Goal: Information Seeking & Learning: Understand process/instructions

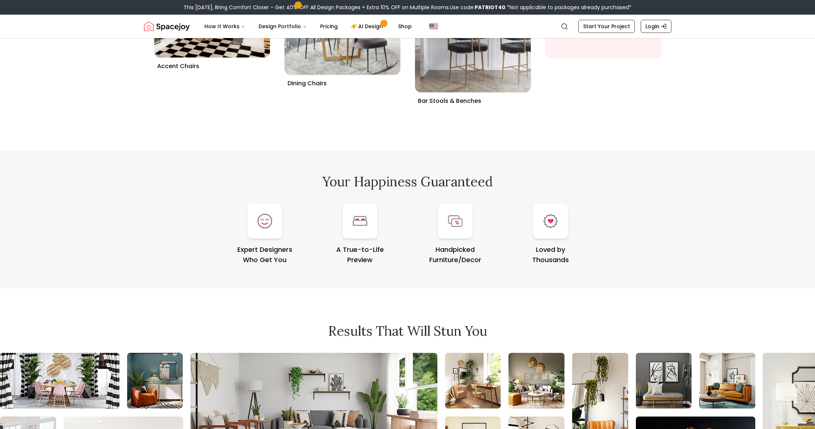
scroll to position [2992, 0]
click at [444, 216] on div at bounding box center [455, 220] width 35 height 35
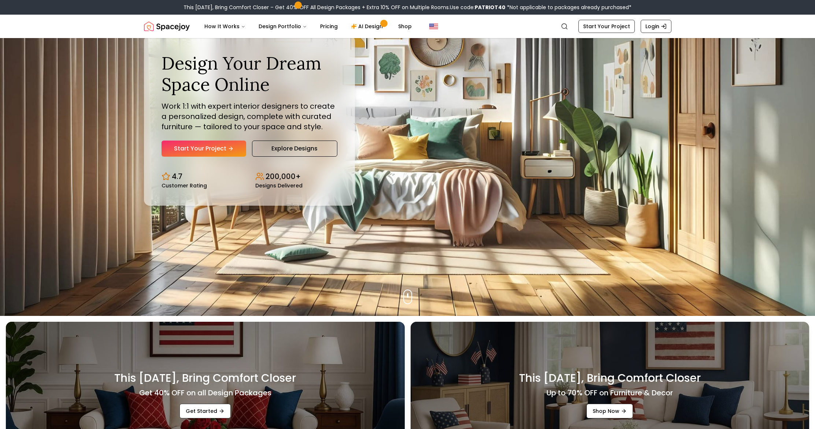
scroll to position [0, 0]
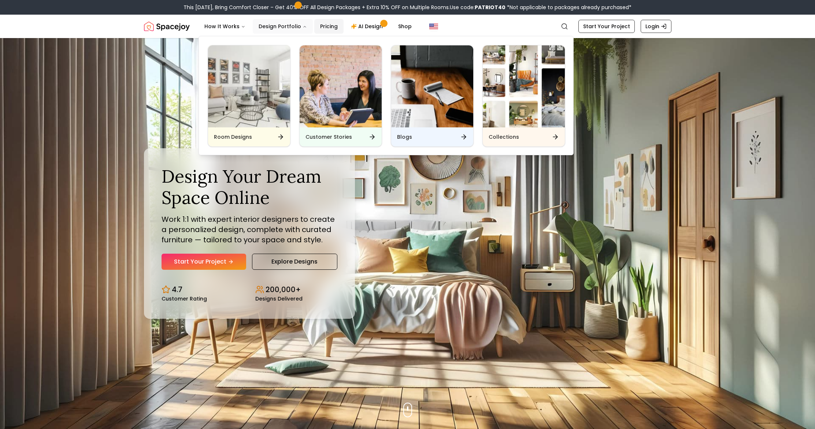
drag, startPoint x: 301, startPoint y: 30, endPoint x: 310, endPoint y: 31, distance: 8.8
click at [307, 31] on button "Design Portfolio" at bounding box center [283, 26] width 60 height 15
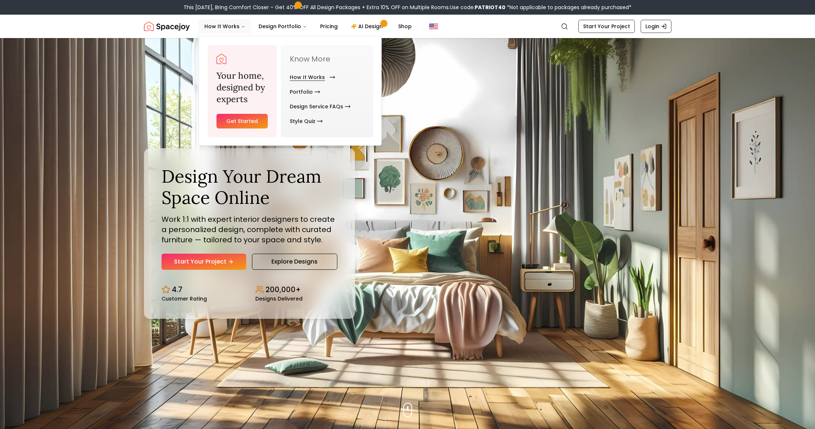
click at [301, 81] on link "How It Works" at bounding box center [311, 77] width 42 height 15
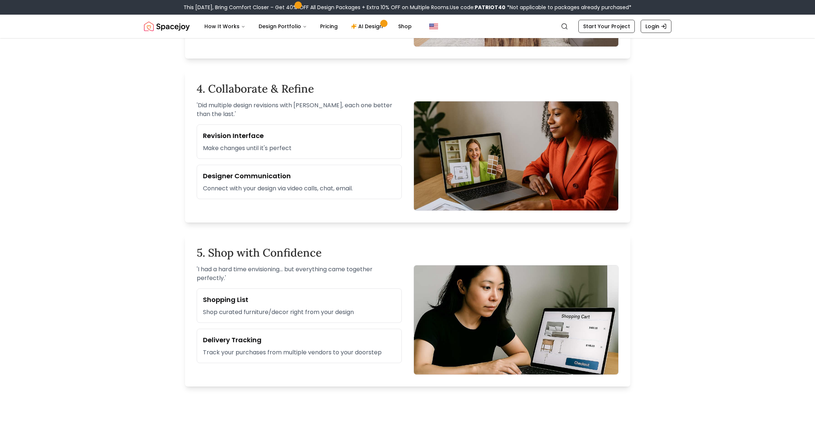
scroll to position [698, 0]
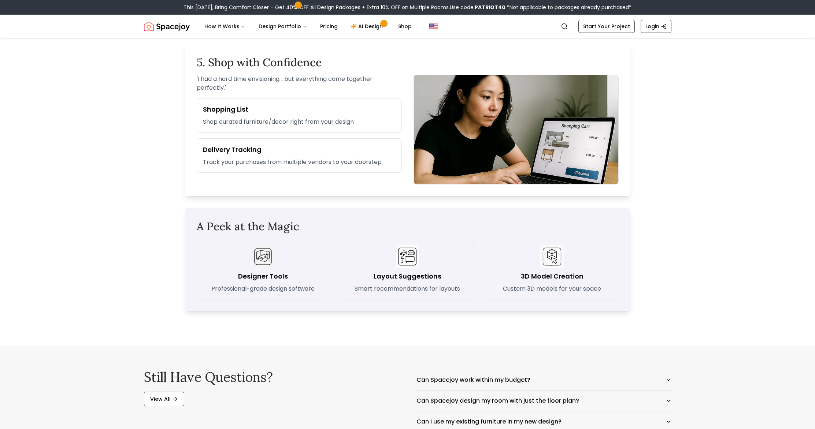
scroll to position [1000, 0]
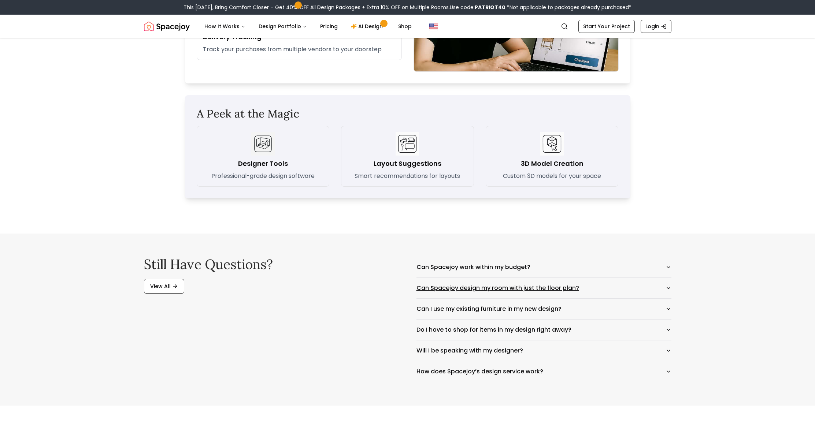
click at [462, 288] on button "Can Spacejoy design my room with just the floor plan?" at bounding box center [543, 288] width 255 height 21
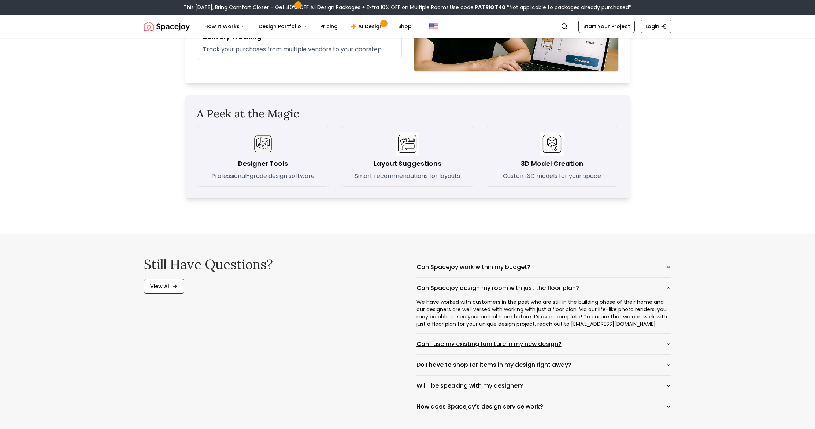
click at [480, 346] on button "Can I use my existing furniture in my new design?" at bounding box center [543, 344] width 255 height 21
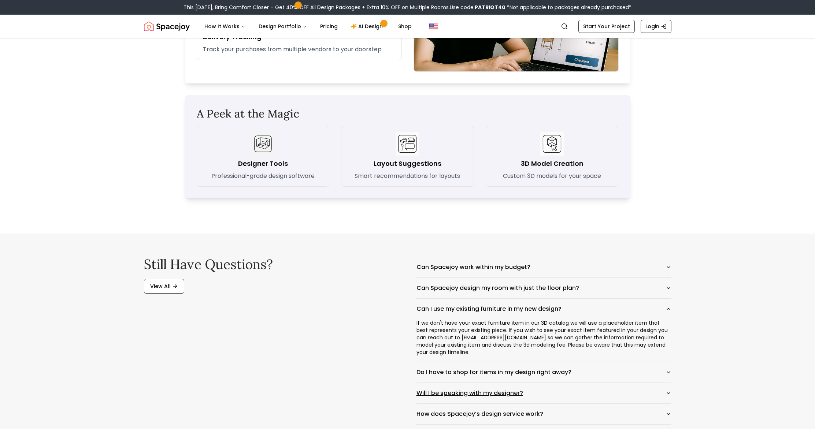
click at [506, 384] on button "Will I be speaking with my designer?" at bounding box center [543, 393] width 255 height 21
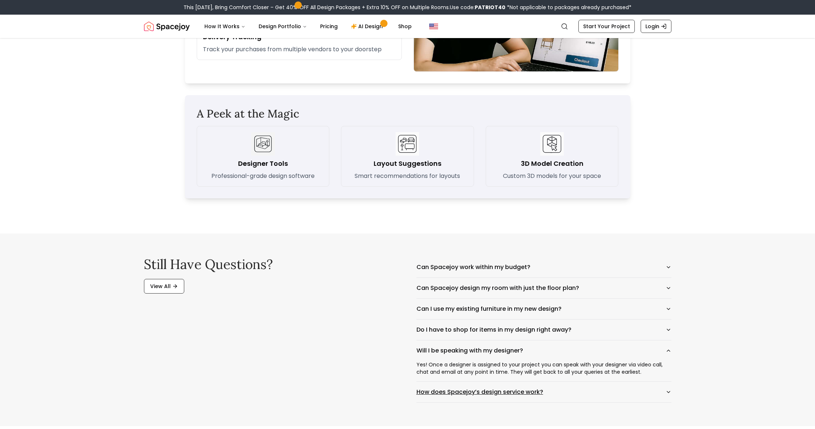
click at [454, 392] on button "How does Spacejoy’s design service work?" at bounding box center [543, 392] width 255 height 21
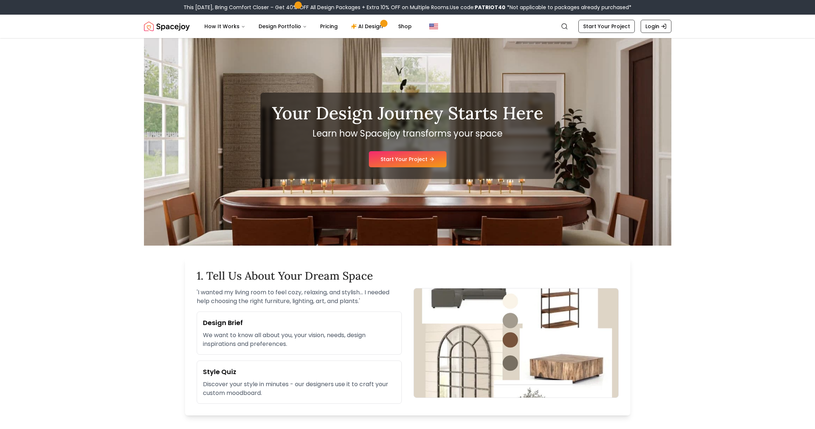
scroll to position [0, 0]
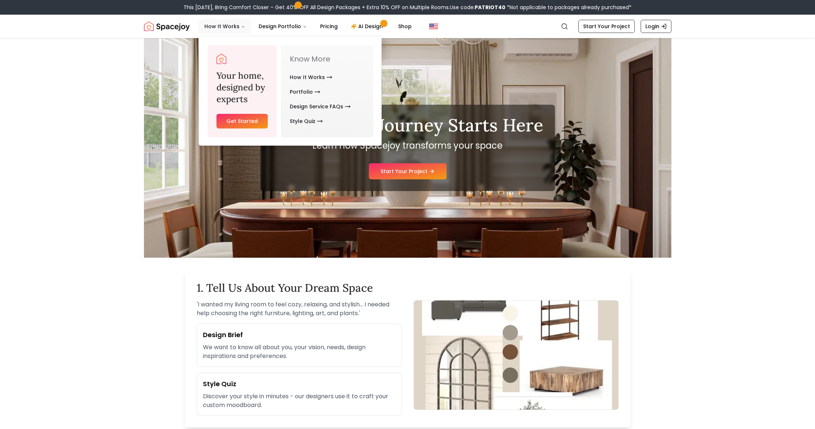
click at [221, 26] on button "How It Works" at bounding box center [224, 26] width 53 height 15
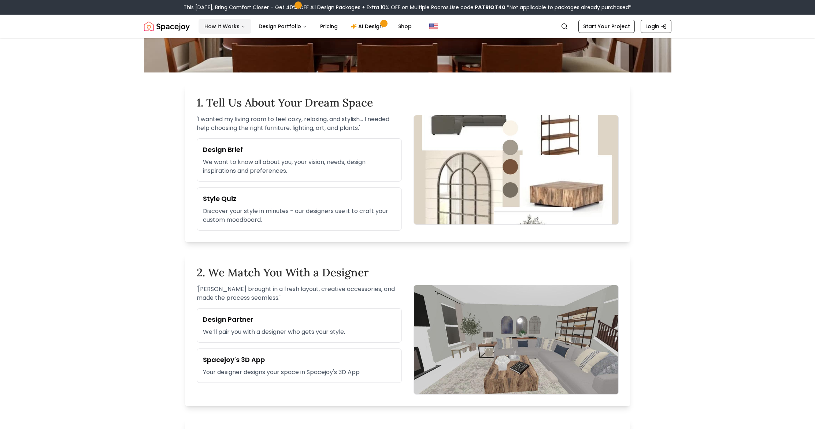
scroll to position [207, 0]
